Goal: Task Accomplishment & Management: Manage account settings

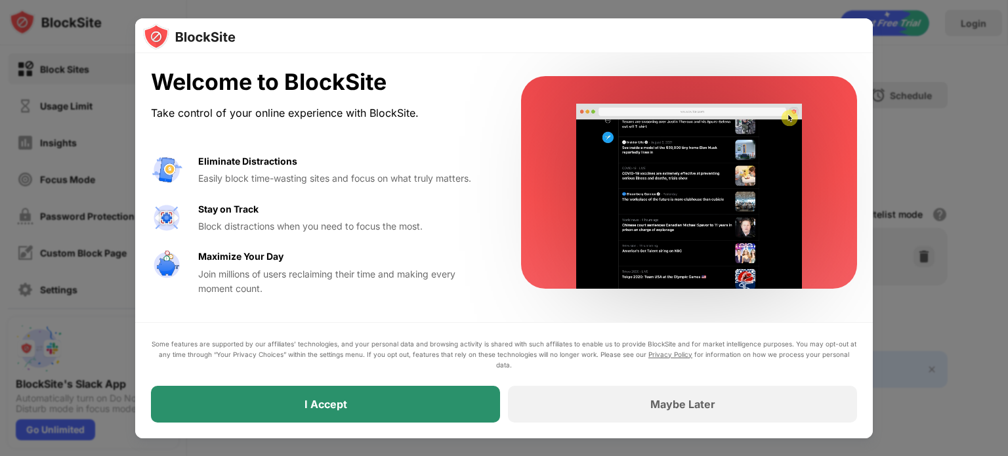
click at [441, 394] on div "I Accept" at bounding box center [325, 404] width 349 height 37
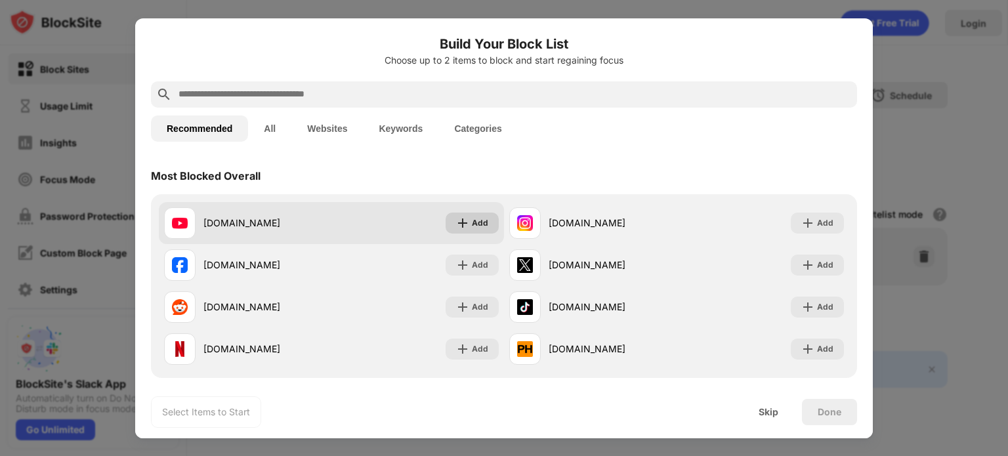
click at [475, 222] on div "Add" at bounding box center [480, 223] width 16 height 13
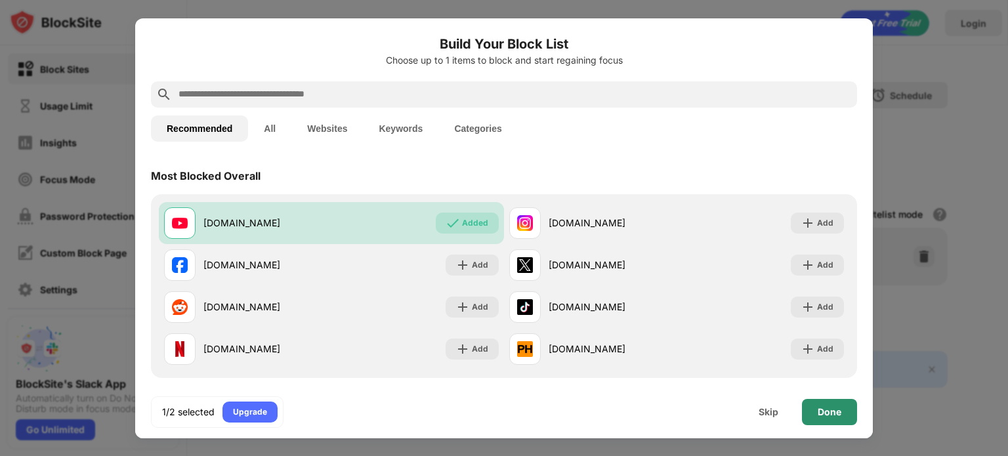
click at [841, 406] on div "Done" at bounding box center [829, 412] width 55 height 26
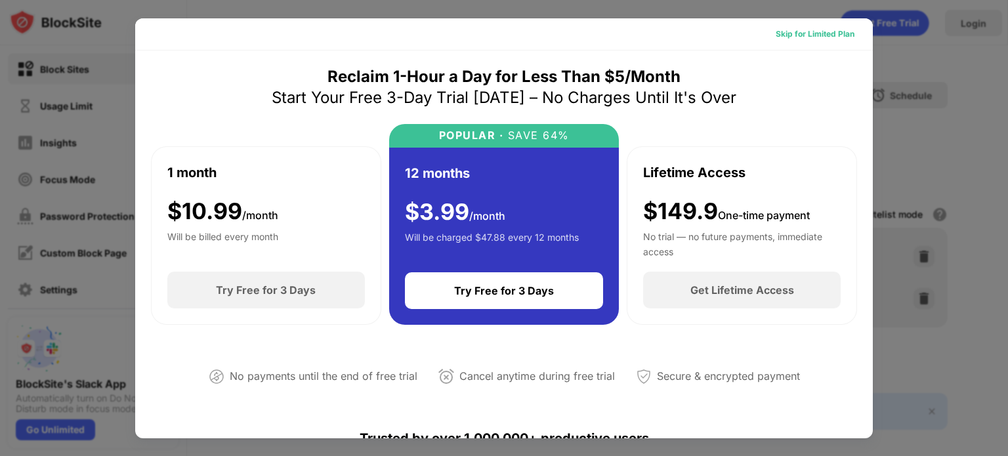
click at [825, 33] on div "Skip for Limited Plan" at bounding box center [815, 34] width 79 height 13
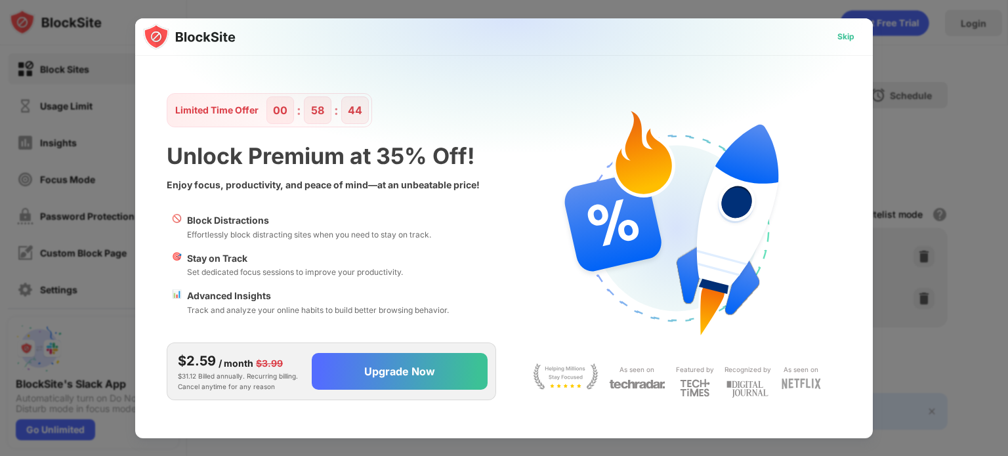
click at [848, 40] on div "Skip" at bounding box center [845, 36] width 17 height 13
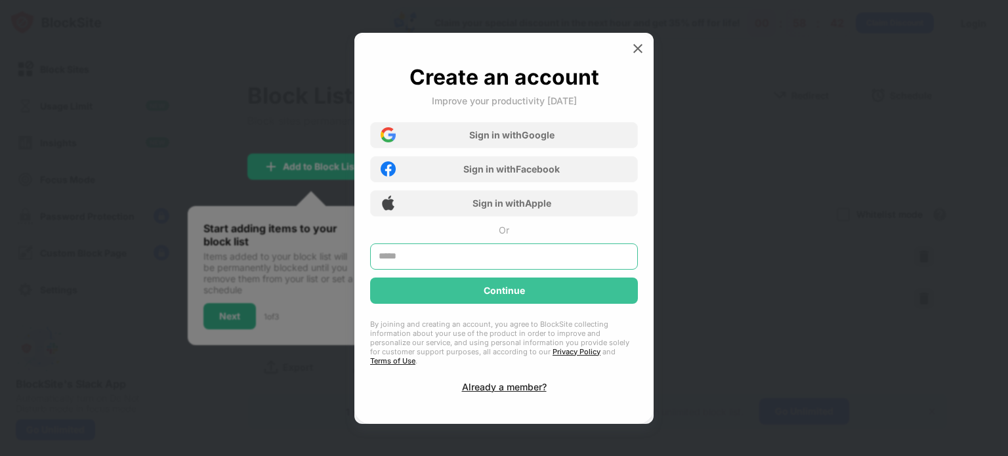
click at [529, 255] on input "text" at bounding box center [504, 256] width 268 height 26
paste input "**********"
type input "**********"
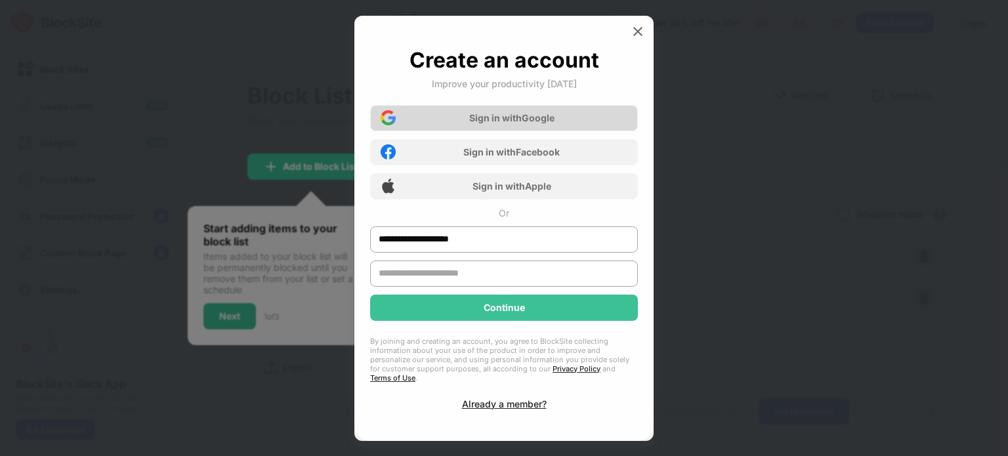
click at [572, 120] on div "Sign in with Google" at bounding box center [504, 118] width 268 height 26
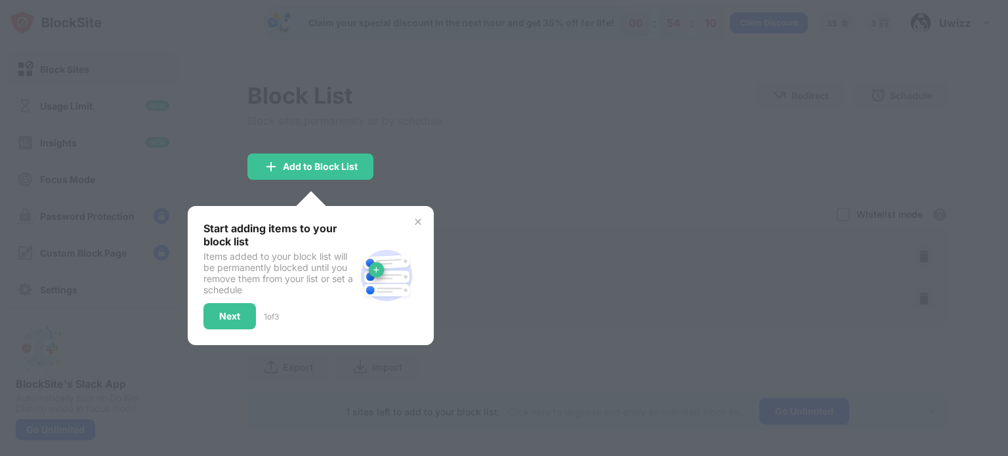
click at [416, 217] on img at bounding box center [418, 222] width 10 height 10
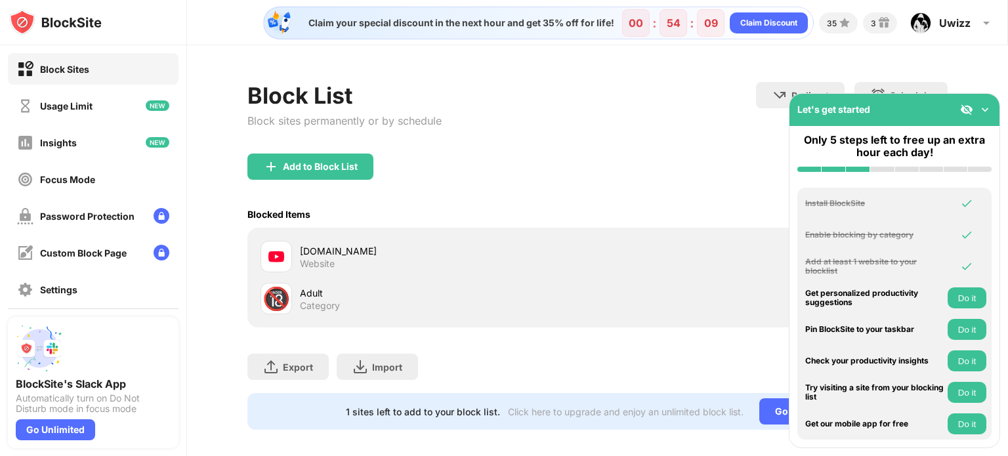
click at [482, 162] on div "Add to Block List" at bounding box center [597, 177] width 700 height 47
click at [968, 391] on button "Do it" at bounding box center [966, 392] width 39 height 21
click at [973, 416] on button "Do it" at bounding box center [966, 423] width 39 height 21
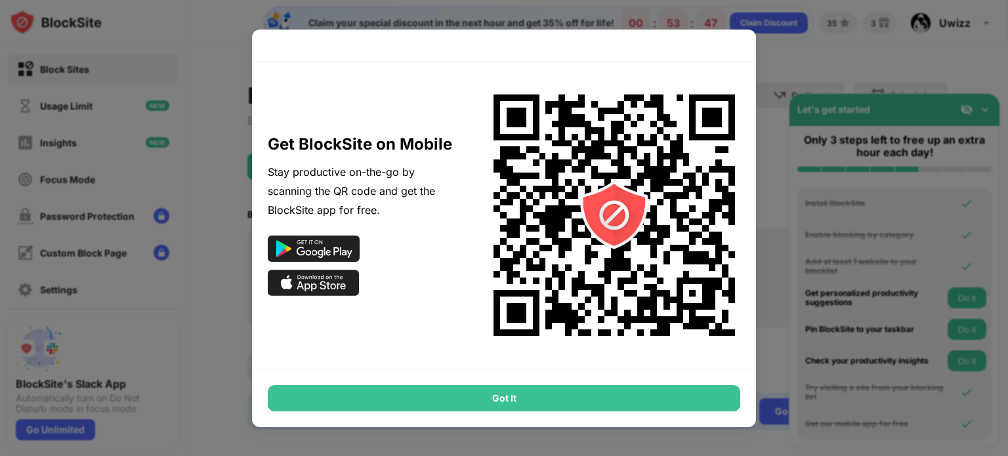
click at [858, 184] on div at bounding box center [504, 228] width 1008 height 456
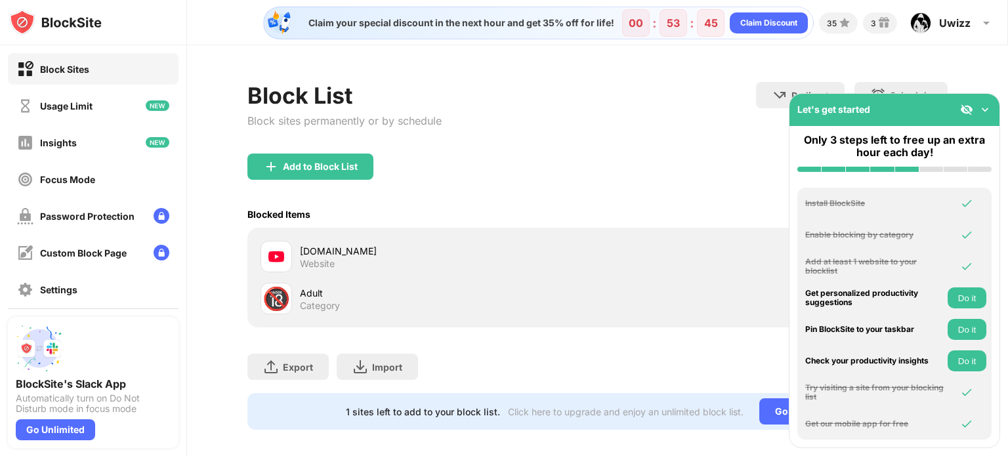
click at [966, 362] on button "Do it" at bounding box center [966, 360] width 39 height 21
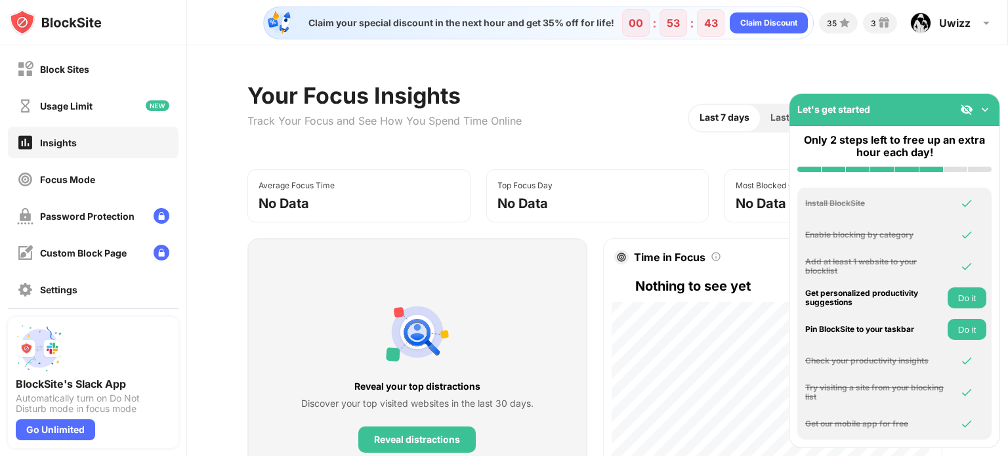
click at [962, 321] on button "Do it" at bounding box center [966, 329] width 39 height 21
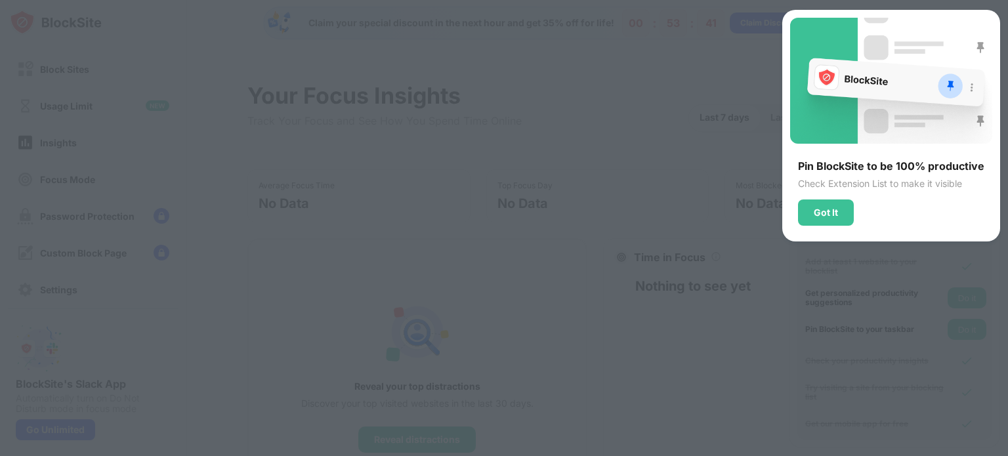
click at [724, 241] on div at bounding box center [504, 228] width 1008 height 456
click at [835, 209] on div "Got It" at bounding box center [826, 212] width 24 height 10
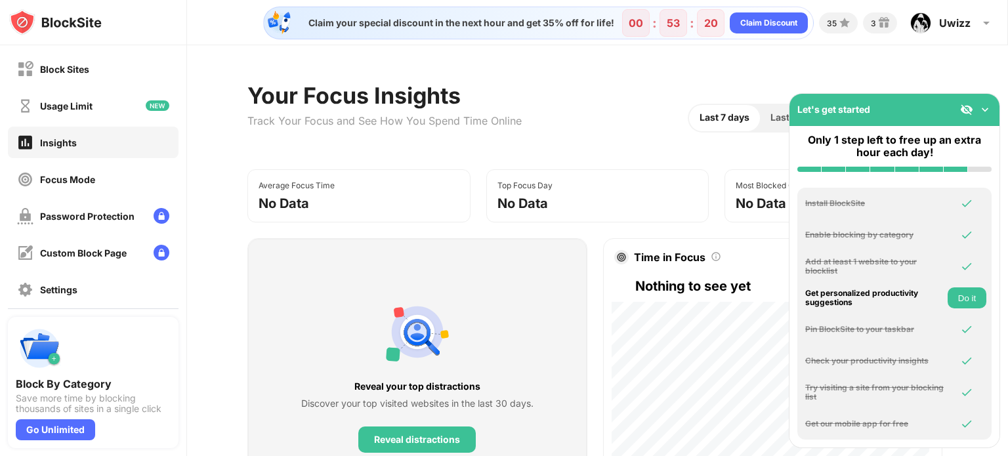
click at [966, 295] on button "Do it" at bounding box center [966, 297] width 39 height 21
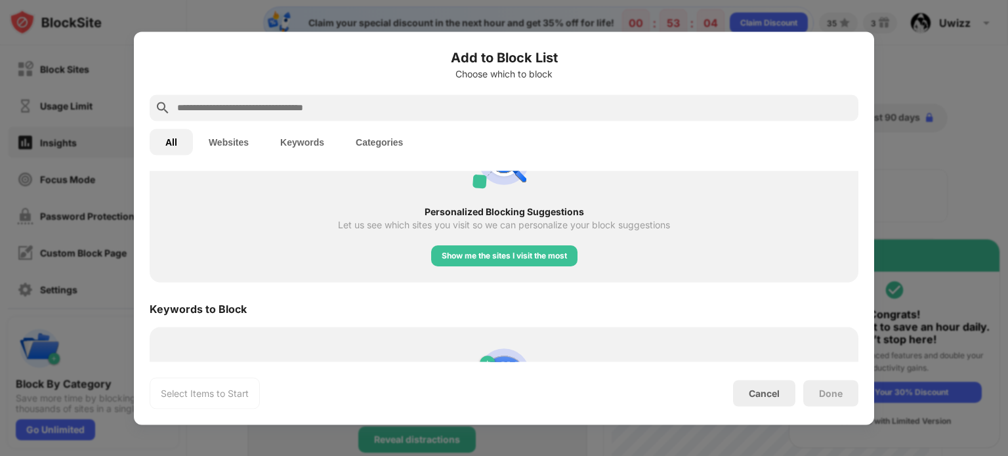
scroll to position [651, 0]
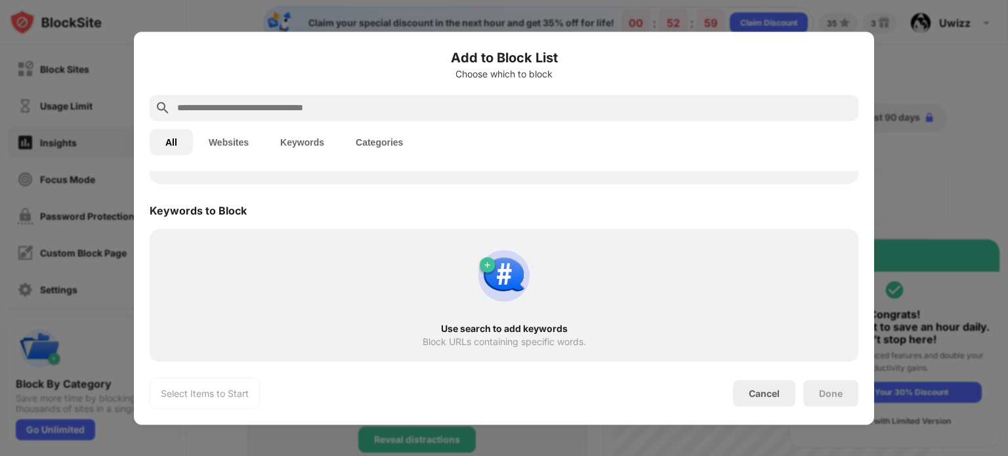
click at [482, 263] on img at bounding box center [503, 275] width 63 height 63
click at [590, 289] on div "Use search to add keywords Block URLs containing specific words." at bounding box center [503, 295] width 693 height 118
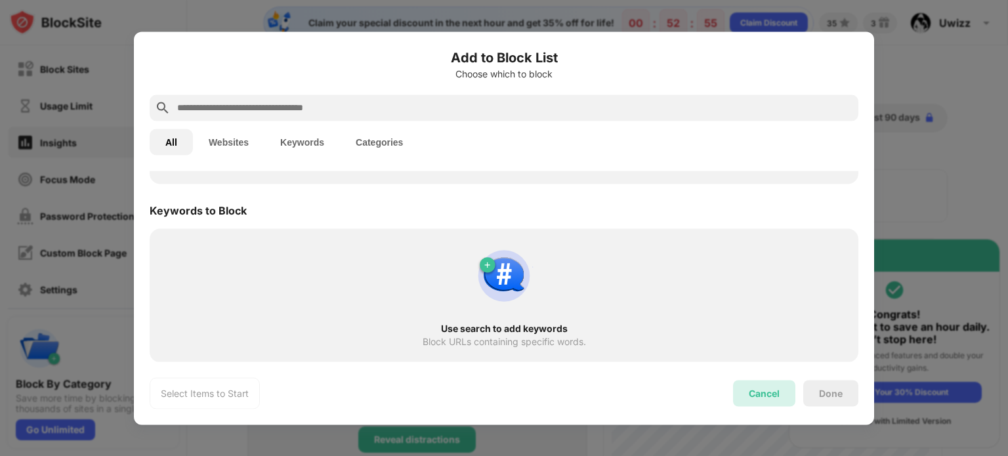
click at [756, 392] on div "Cancel" at bounding box center [764, 393] width 31 height 11
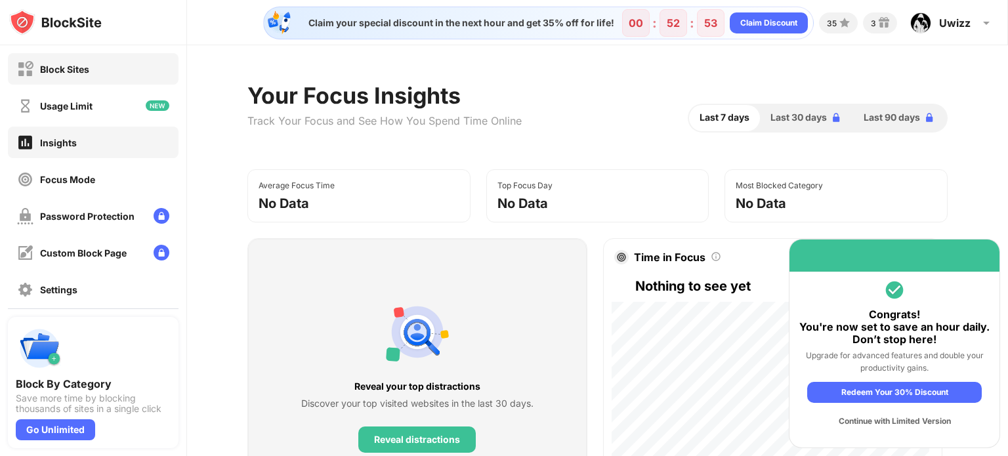
click at [95, 56] on div "Block Sites" at bounding box center [93, 68] width 171 height 31
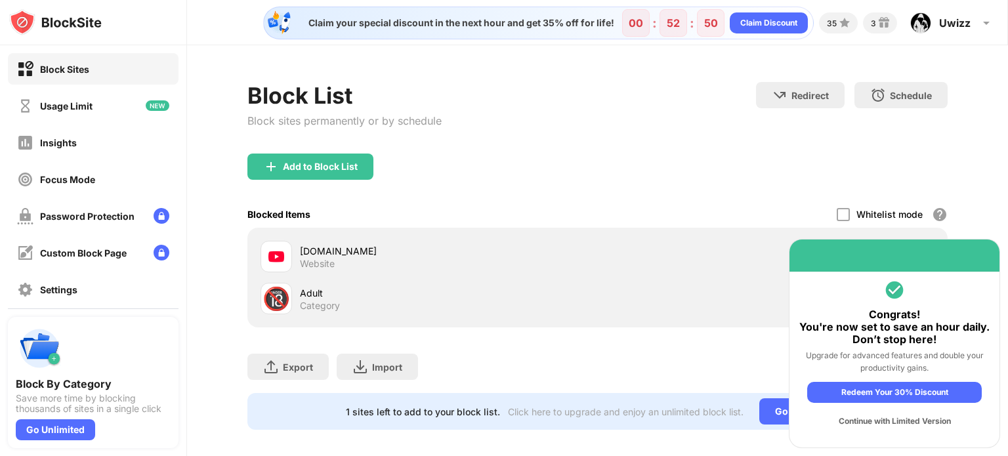
click at [304, 146] on div "Block List Block sites permanently or by schedule" at bounding box center [344, 118] width 194 height 72
click at [309, 161] on div "Add to Block List" at bounding box center [320, 166] width 75 height 10
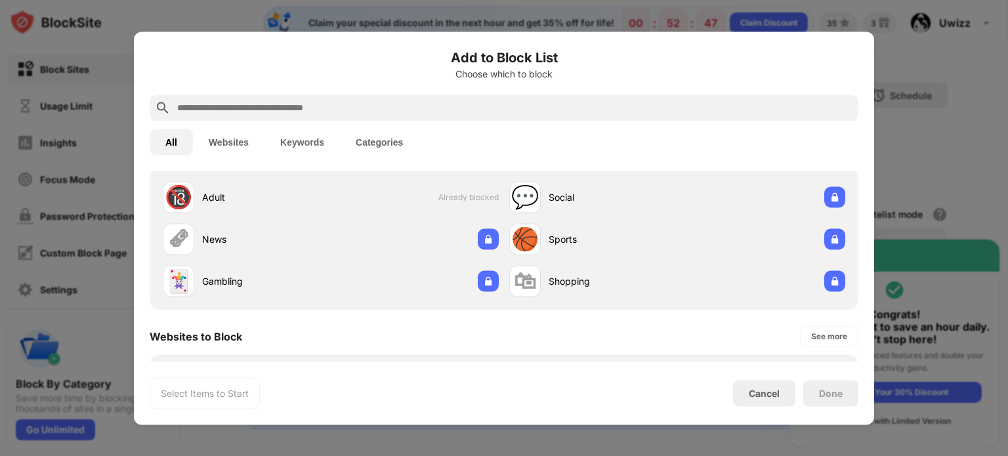
scroll to position [45, 0]
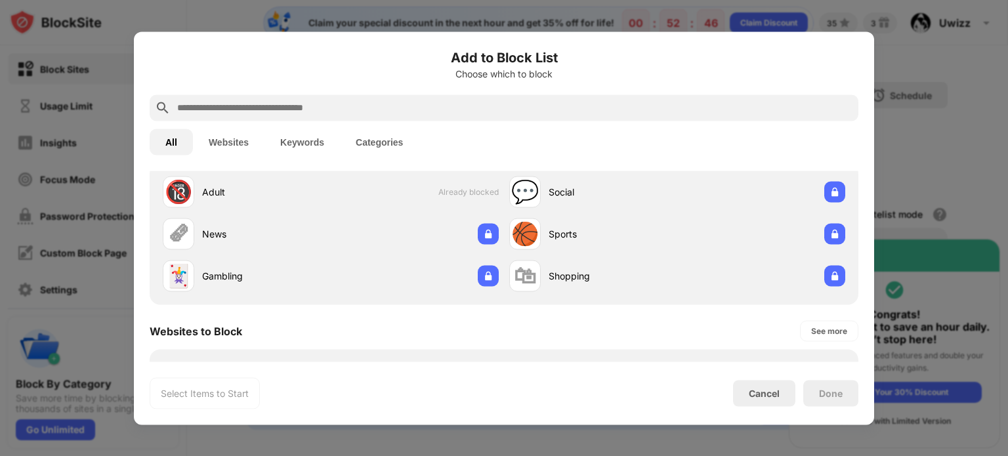
click at [298, 136] on button "Keywords" at bounding box center [301, 142] width 75 height 26
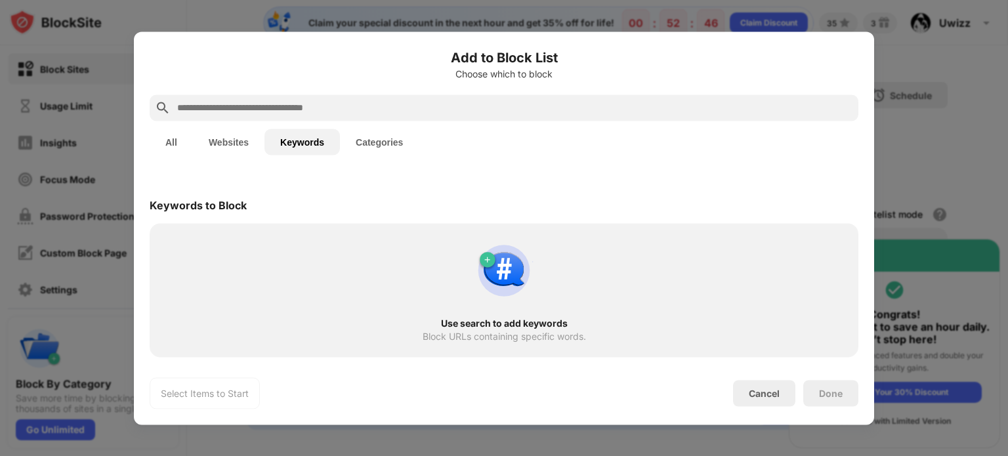
scroll to position [0, 0]
click at [461, 309] on div "Use search to add keywords Block URLs containing specific words." at bounding box center [503, 290] width 693 height 118
click at [512, 321] on div "Use search to add keywords" at bounding box center [503, 323] width 661 height 10
click at [484, 260] on img at bounding box center [503, 270] width 63 height 63
click at [500, 327] on div "Use search to add keywords" at bounding box center [503, 323] width 661 height 10
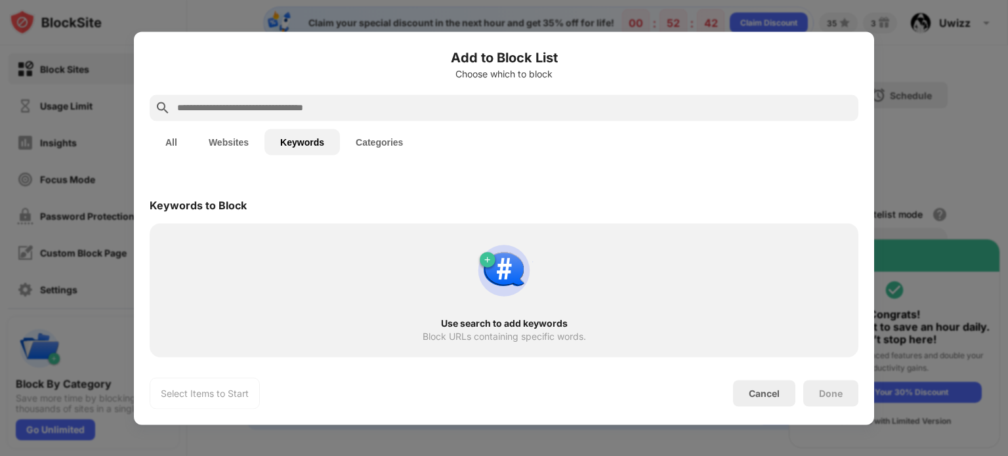
click at [500, 327] on div "Use search to add keywords" at bounding box center [503, 323] width 661 height 10
click at [485, 222] on div "Keywords to Block" at bounding box center [504, 204] width 709 height 37
click at [176, 203] on div "Keywords to Block" at bounding box center [198, 204] width 97 height 13
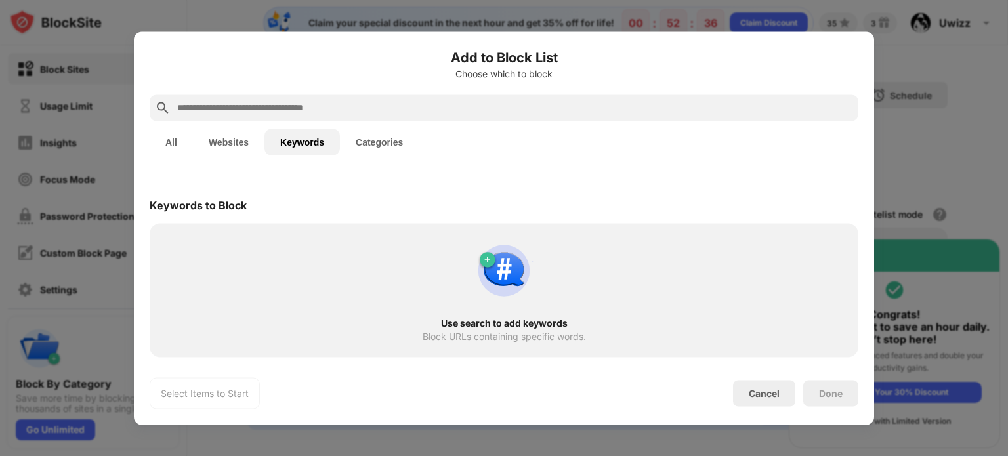
click at [377, 142] on button "Categories" at bounding box center [379, 142] width 79 height 26
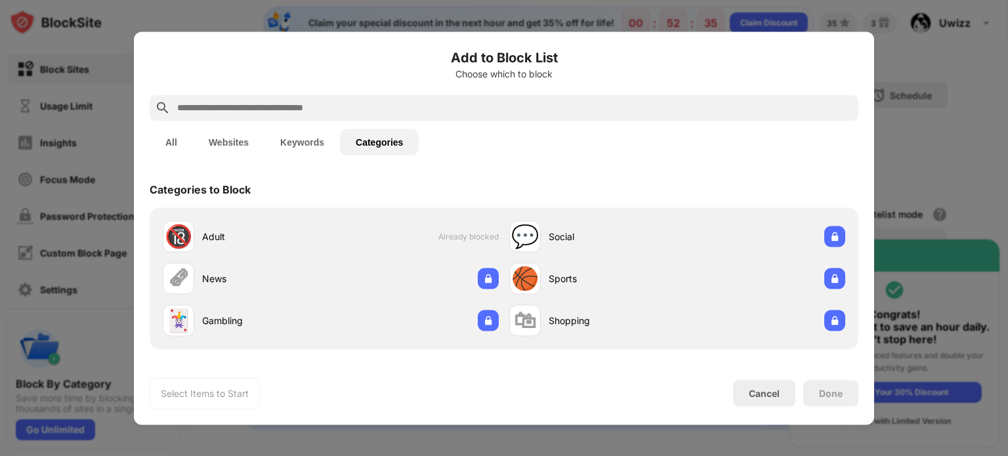
click at [926, 200] on div at bounding box center [504, 228] width 1008 height 456
